Goal: Information Seeking & Learning: Learn about a topic

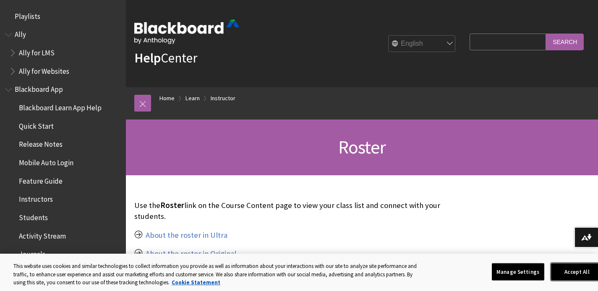
click at [575, 273] on button "Accept All" at bounding box center [577, 272] width 52 height 18
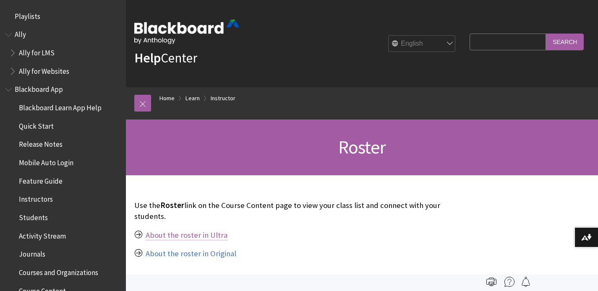
click at [188, 230] on link "About the roster in Ultra" at bounding box center [187, 235] width 82 height 10
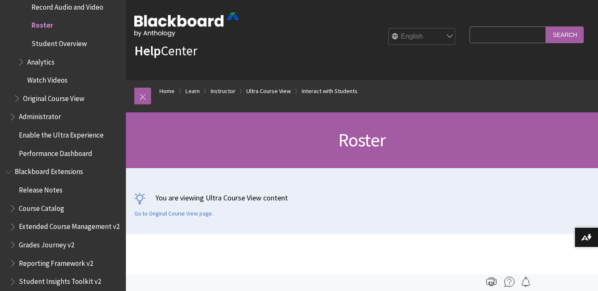
scroll to position [5, 0]
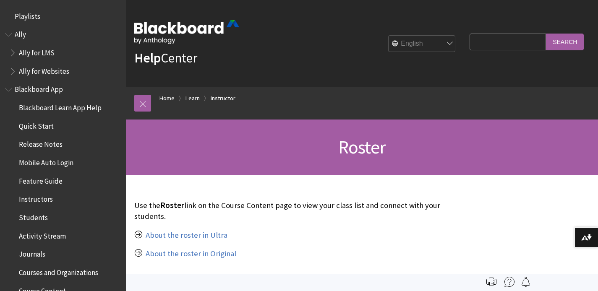
click at [490, 49] on input "Search Query" at bounding box center [508, 42] width 76 height 16
click at [490, 44] on input "Search Query" at bounding box center [508, 42] width 76 height 16
type input "email class"
click at [546, 34] on input "Search" at bounding box center [565, 42] width 38 height 16
click at [569, 43] on input "Search" at bounding box center [565, 42] width 38 height 16
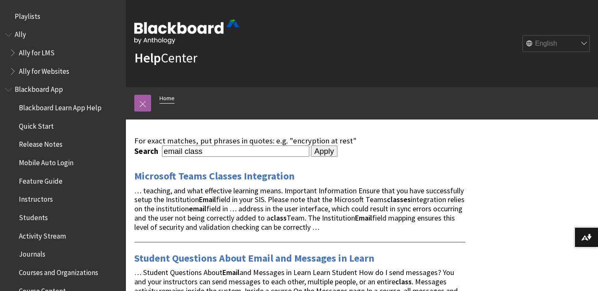
click at [171, 102] on link "Home" at bounding box center [166, 98] width 15 height 10
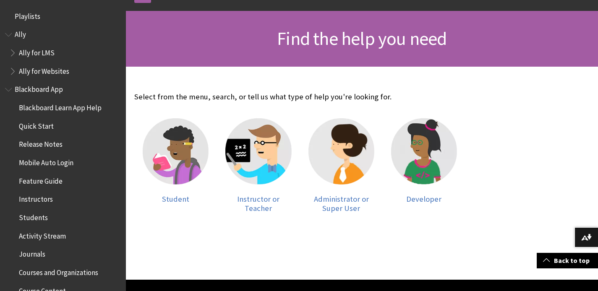
scroll to position [117, 0]
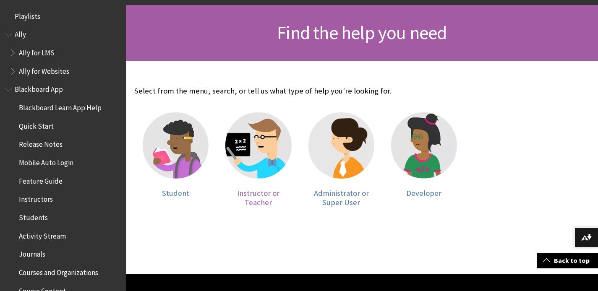
click at [268, 140] on img at bounding box center [258, 145] width 66 height 66
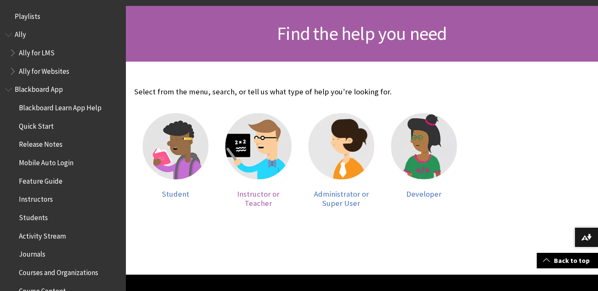
scroll to position [112, 0]
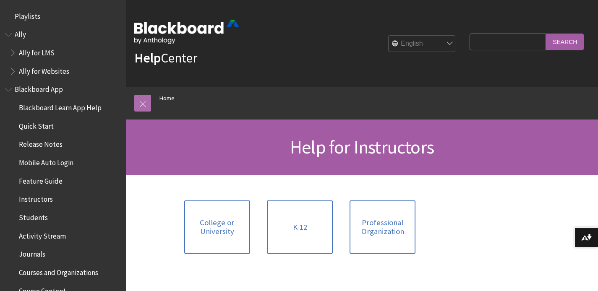
click at [140, 103] on link at bounding box center [142, 103] width 17 height 17
